Goal: Task Accomplishment & Management: Complete application form

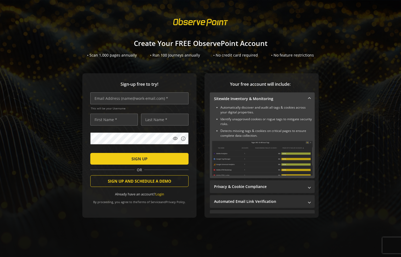
drag, startPoint x: 326, startPoint y: 133, endPoint x: 329, endPoint y: 135, distance: 3.4
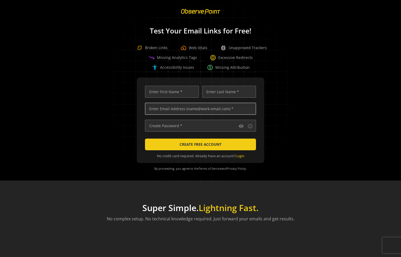
scroll to position [0, 1746]
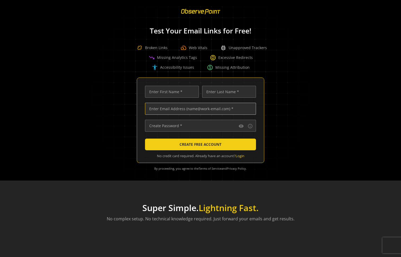
type input "jbrinkle"
click at [207, 108] on input "jbrinkle" at bounding box center [200, 109] width 111 height 12
